Goal: Task Accomplishment & Management: Use online tool/utility

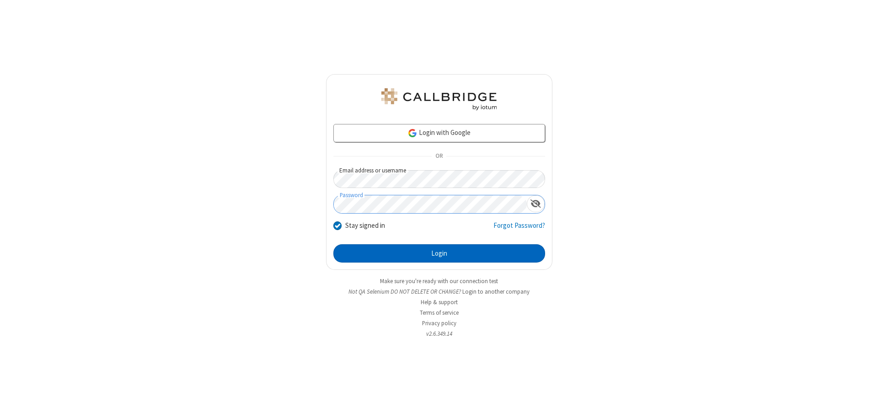
click at [439, 253] on button "Login" at bounding box center [439, 253] width 212 height 18
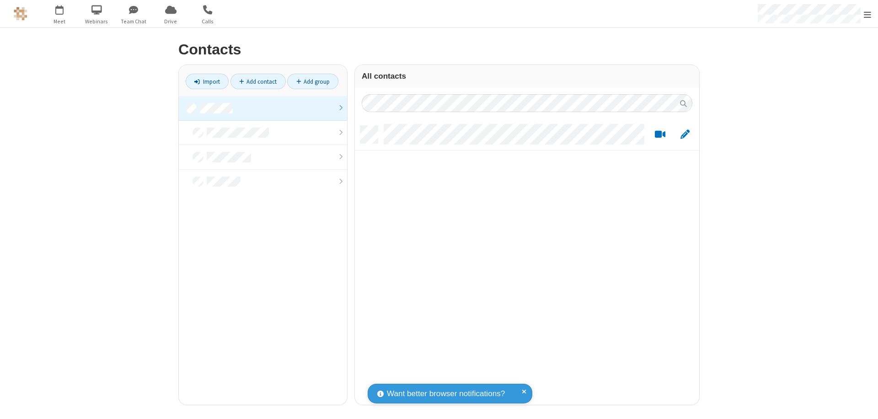
click at [263, 108] on link at bounding box center [263, 108] width 168 height 25
click at [207, 81] on link "Import" at bounding box center [207, 82] width 43 height 16
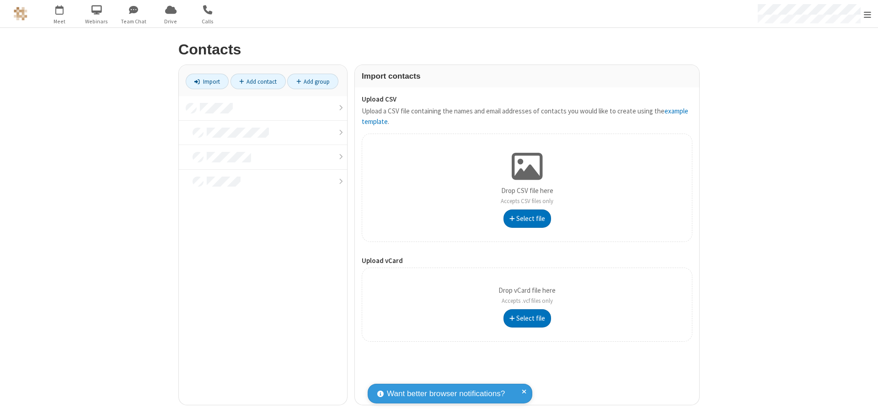
type input "C:\fakepath\contacts.vcf"
click at [263, 108] on link at bounding box center [263, 108] width 168 height 25
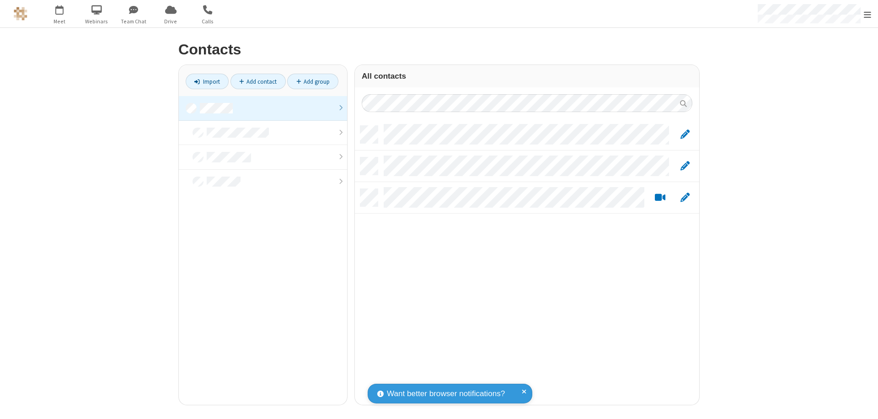
scroll to position [279, 337]
